Goal: Task Accomplishment & Management: Use online tool/utility

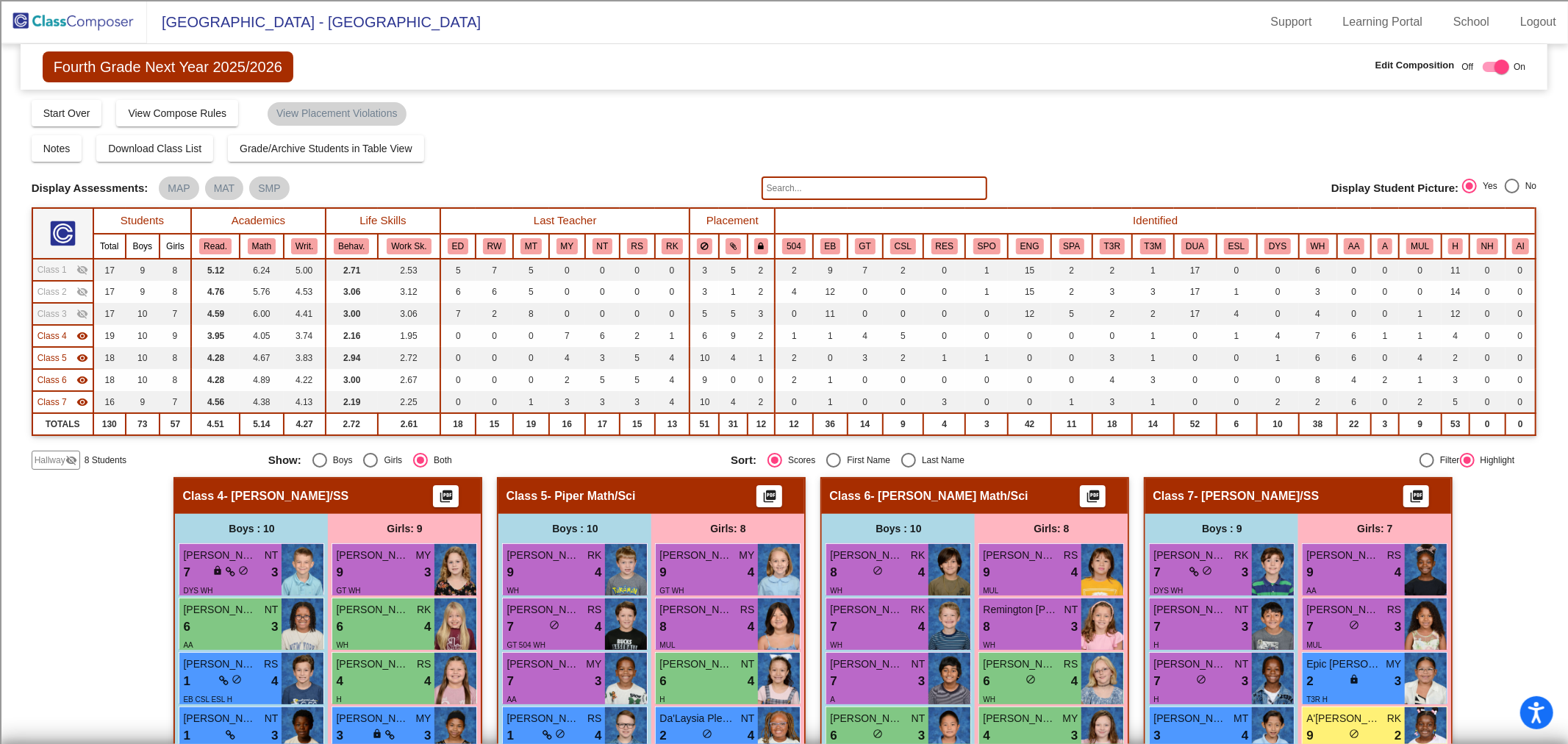
click at [80, 27] on img at bounding box center [74, 22] width 147 height 44
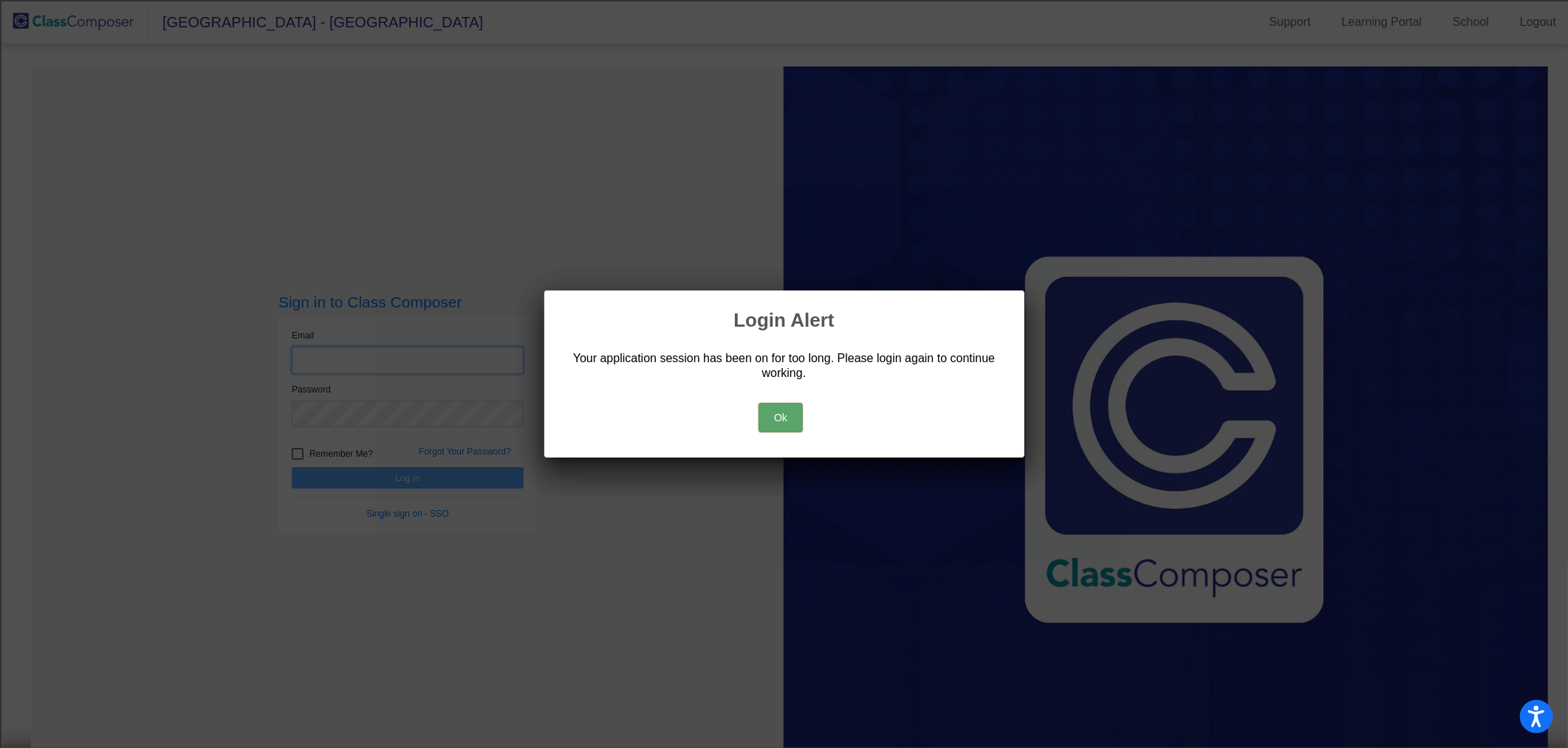
type input "[EMAIL_ADDRESS][DOMAIN_NAME]"
click at [800, 427] on button "Ok" at bounding box center [780, 417] width 45 height 29
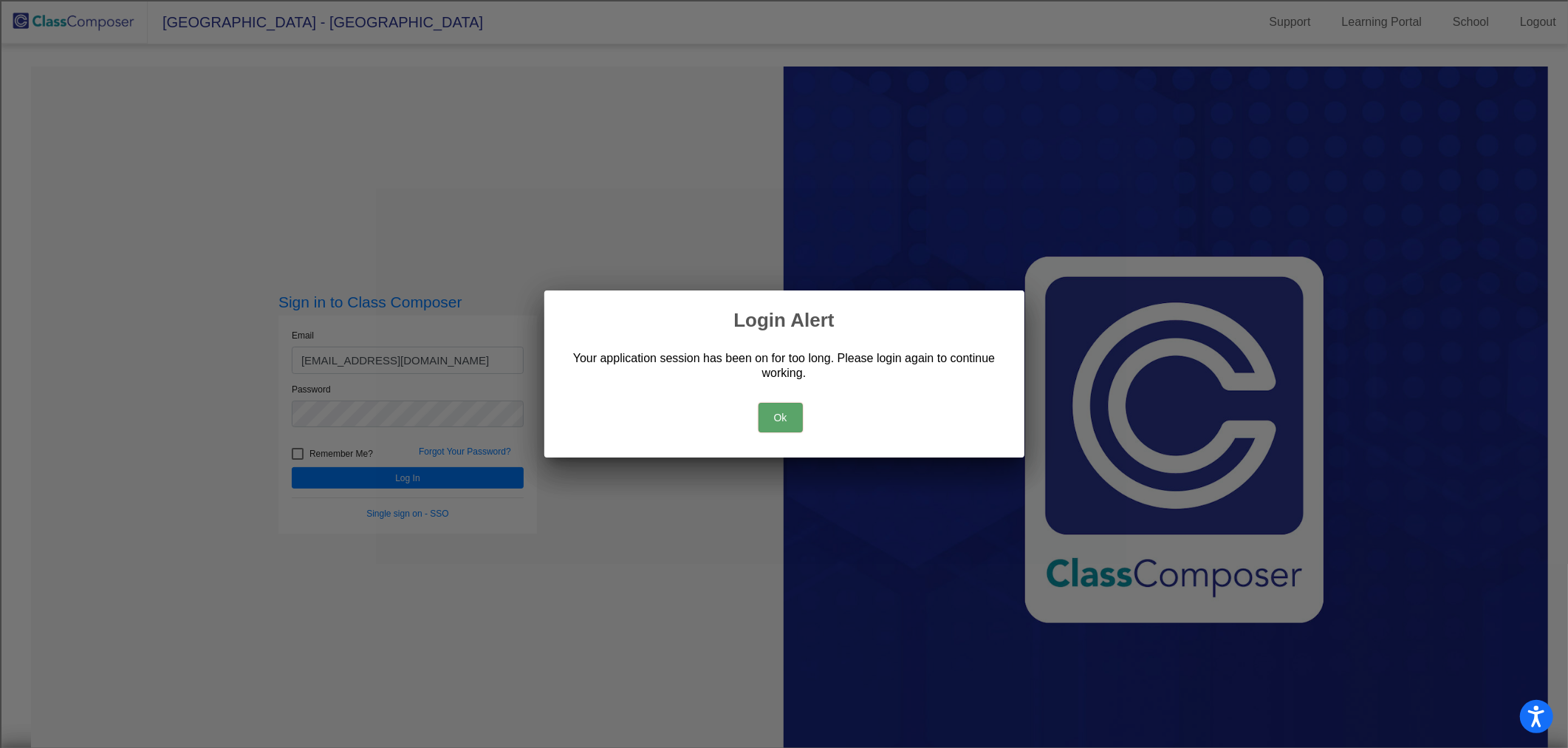
click at [777, 428] on button "Ok" at bounding box center [780, 417] width 45 height 29
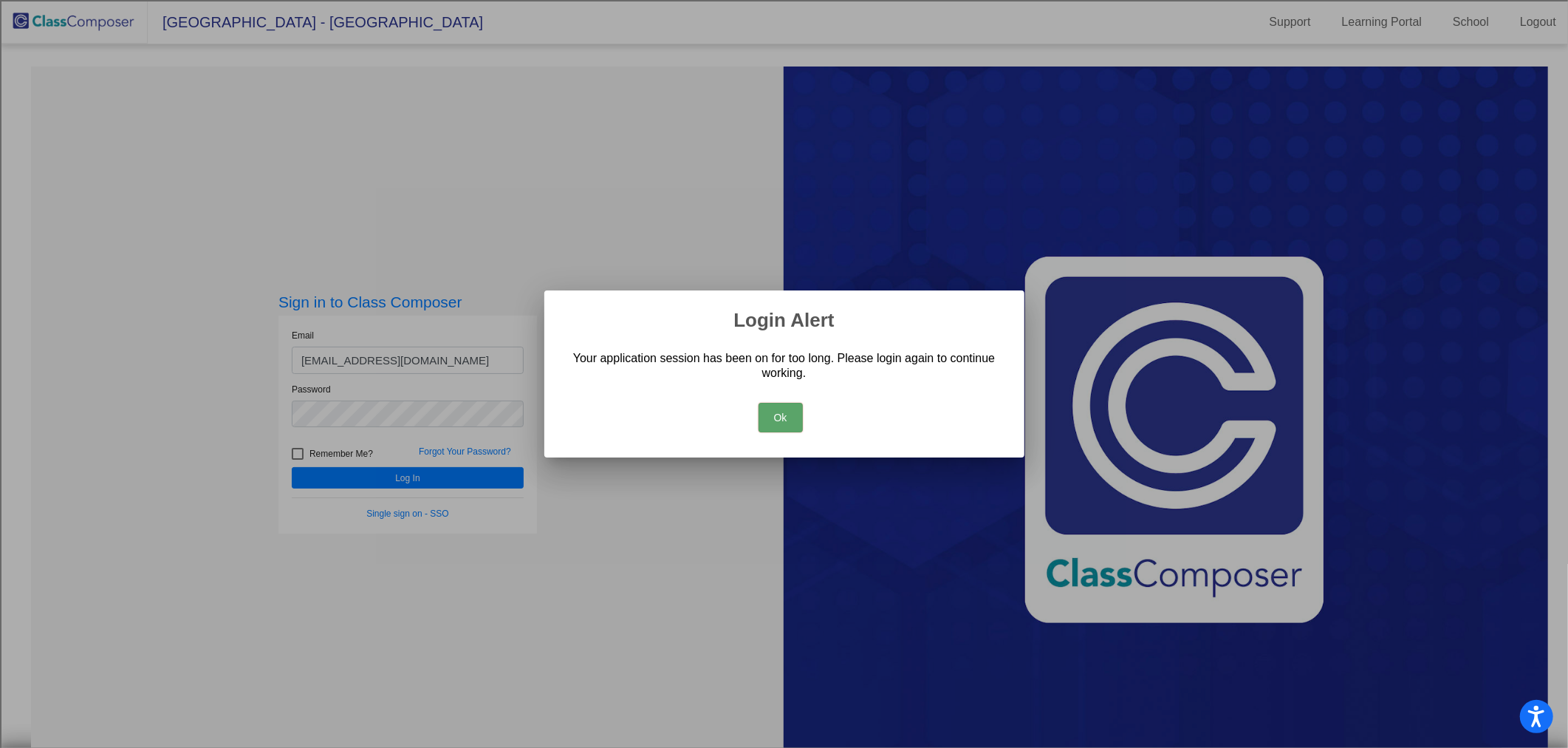
click at [764, 430] on button "Ok" at bounding box center [780, 417] width 45 height 29
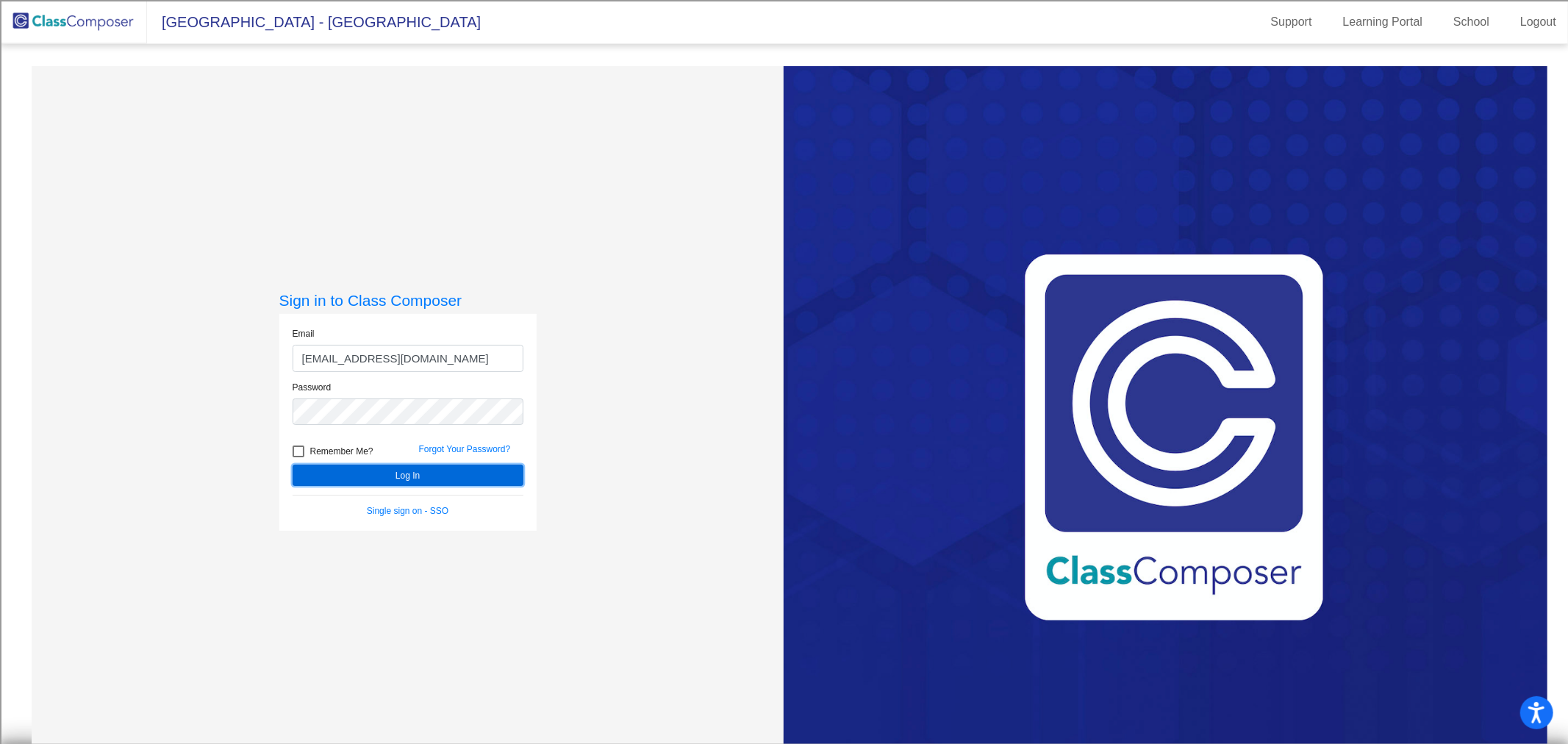
click at [403, 473] on button "Log In" at bounding box center [407, 475] width 231 height 21
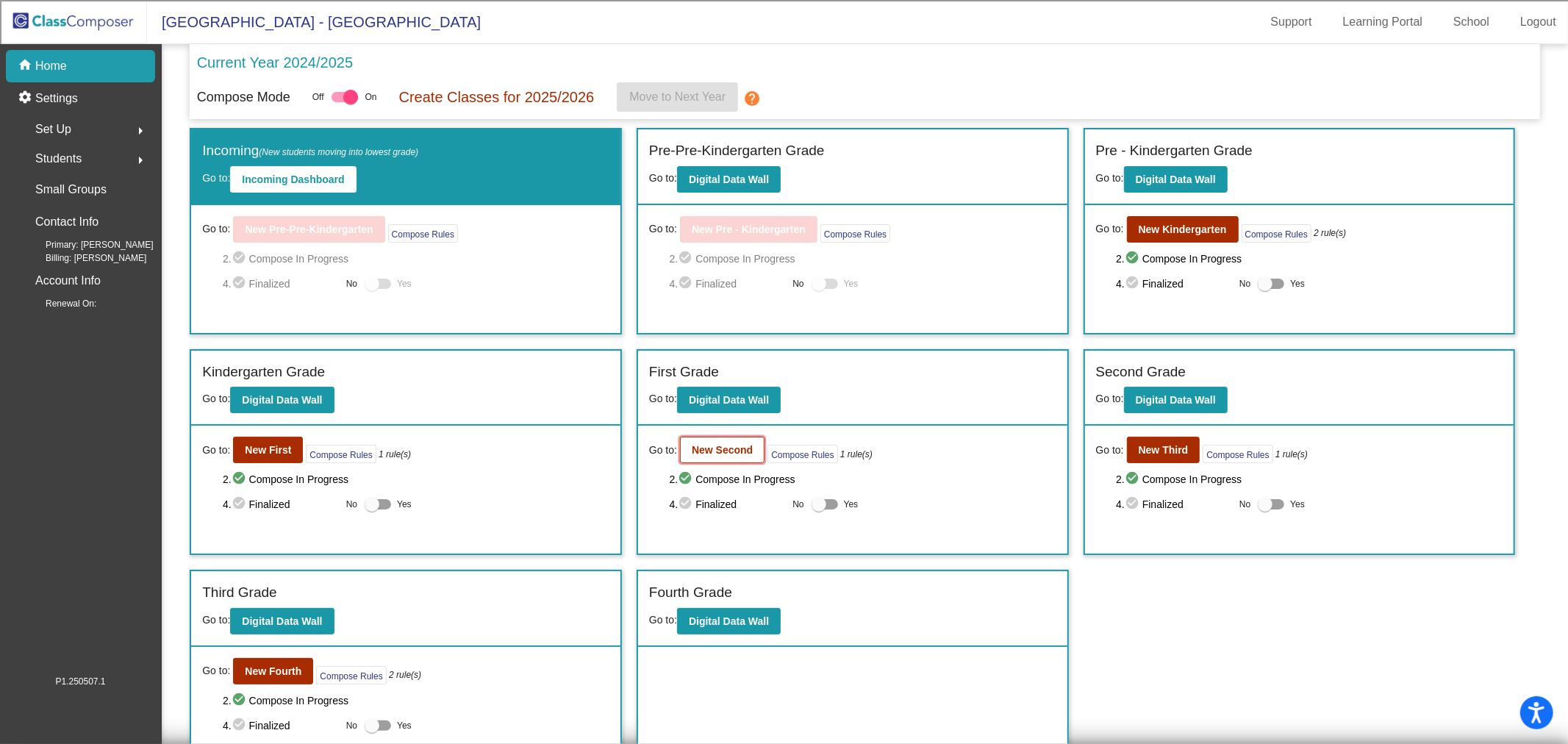
click at [725, 453] on b "New Second" at bounding box center [722, 450] width 61 height 12
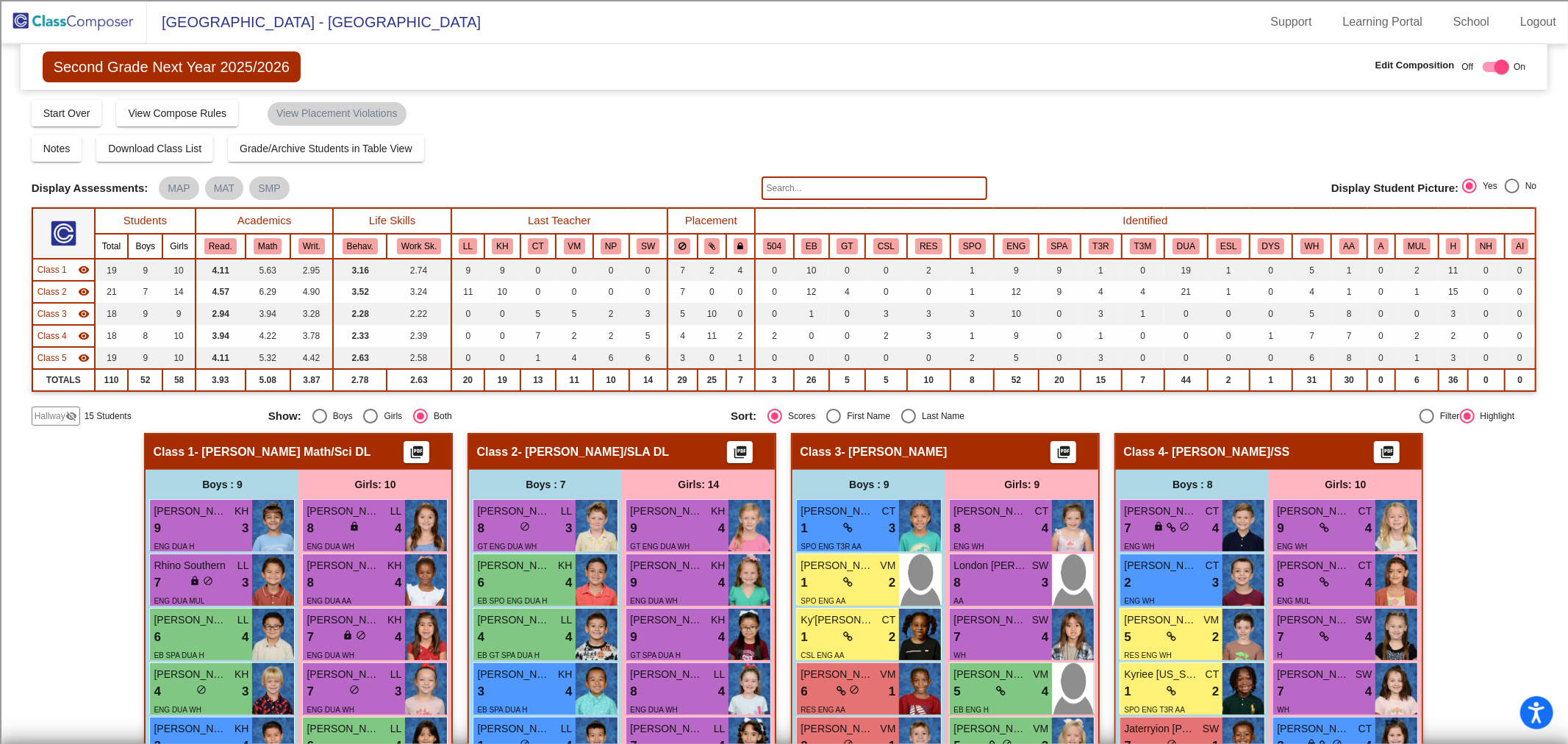
click at [59, 277] on td "Class 1 visibility" at bounding box center [63, 269] width 62 height 22
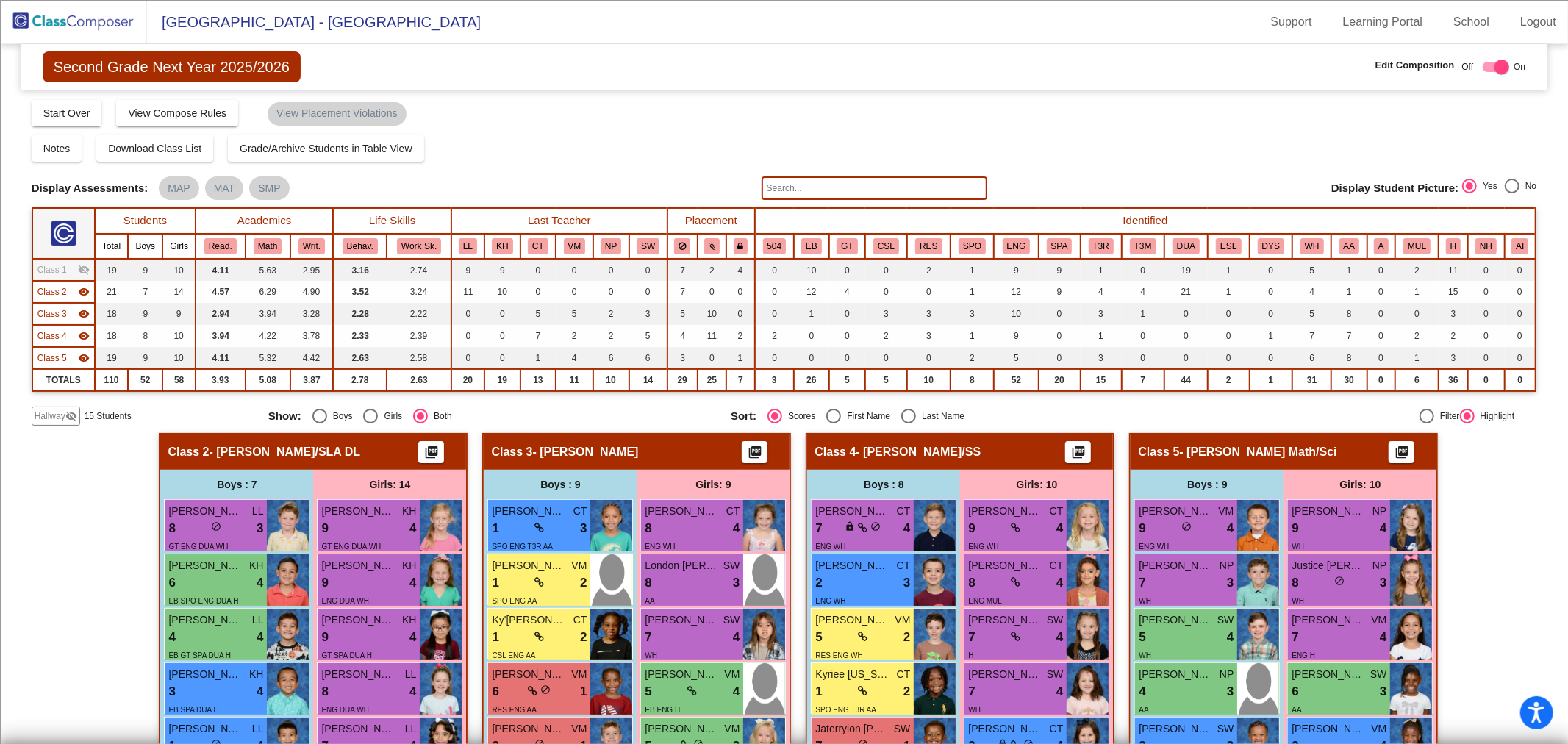
click at [62, 285] on span "Class 2" at bounding box center [52, 292] width 29 height 14
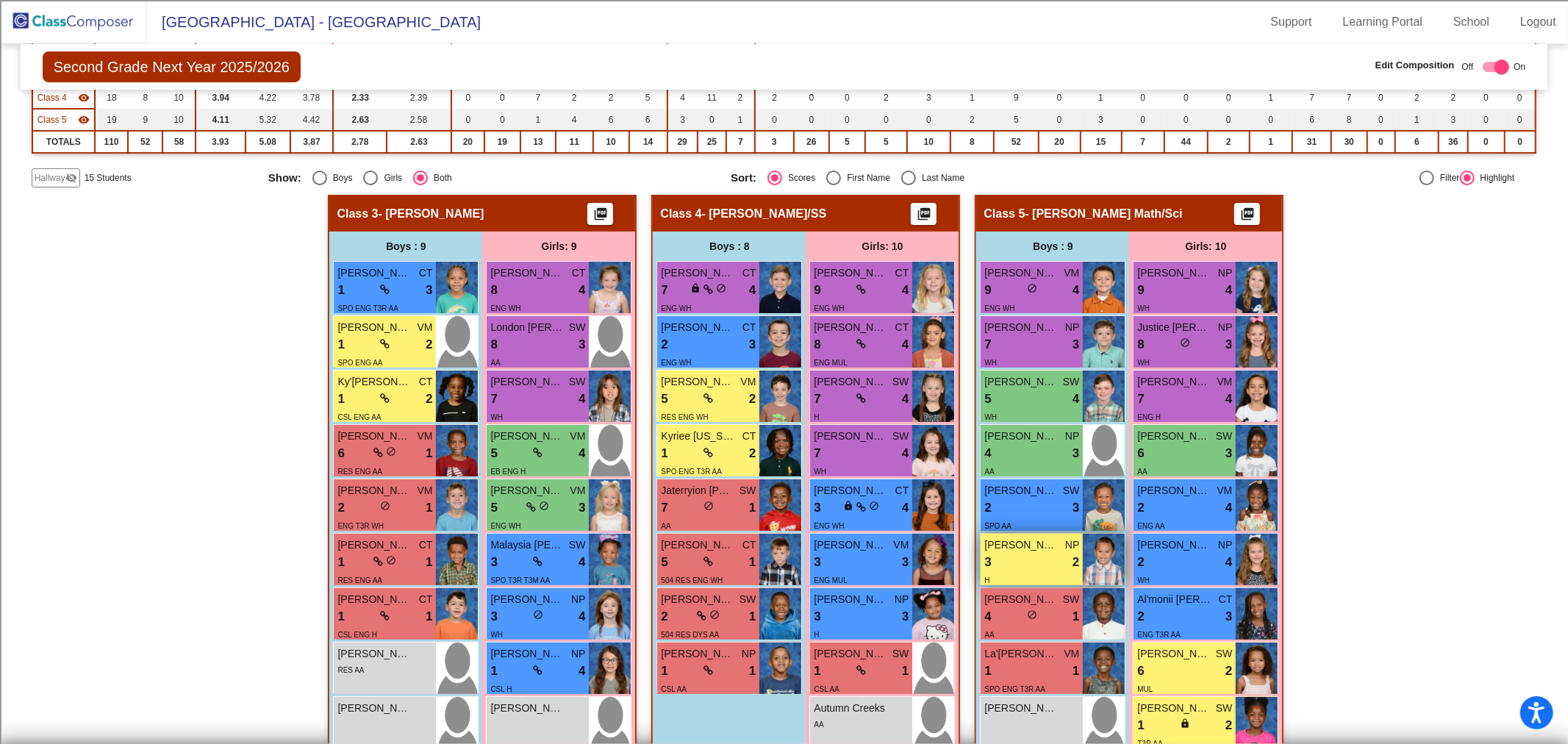
scroll to position [237, 0]
